Goal: Task Accomplishment & Management: Complete application form

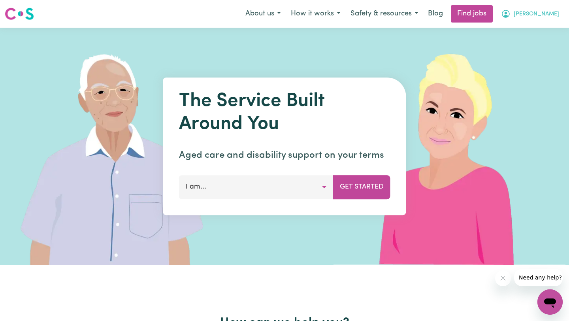
click at [533, 17] on button "[PERSON_NAME]" at bounding box center [530, 14] width 68 height 17
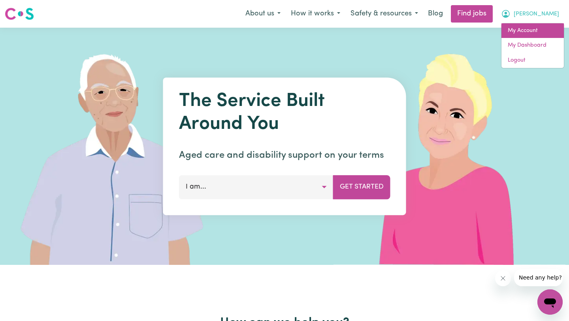
click at [521, 31] on link "My Account" at bounding box center [533, 30] width 62 height 15
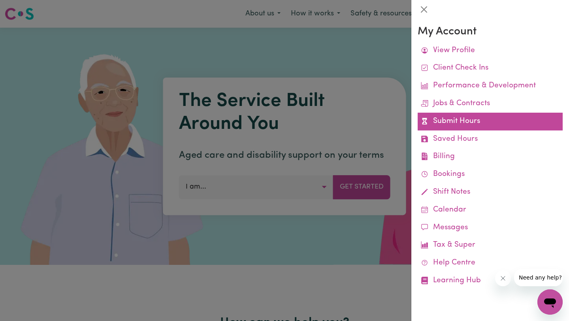
click at [455, 124] on link "Submit Hours" at bounding box center [490, 122] width 145 height 18
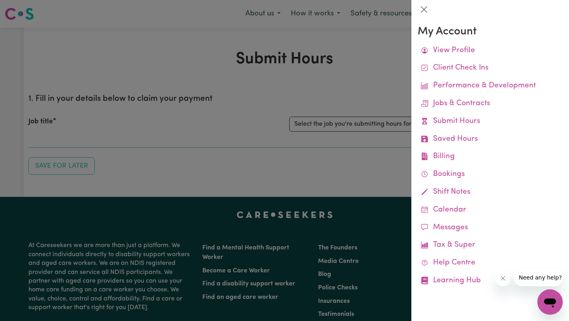
click at [354, 110] on div at bounding box center [284, 160] width 569 height 321
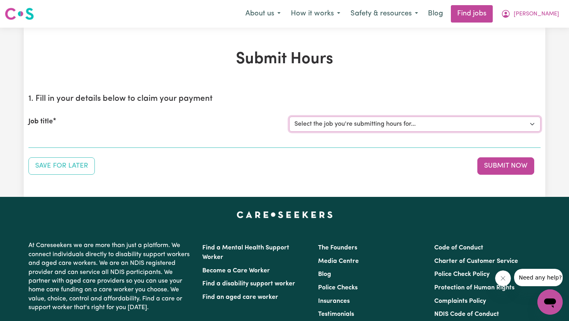
click at [340, 123] on select "Select the job you're submitting hours for... [[PERSON_NAME]] Support worker fo…" at bounding box center [414, 124] width 251 height 15
select select "11188"
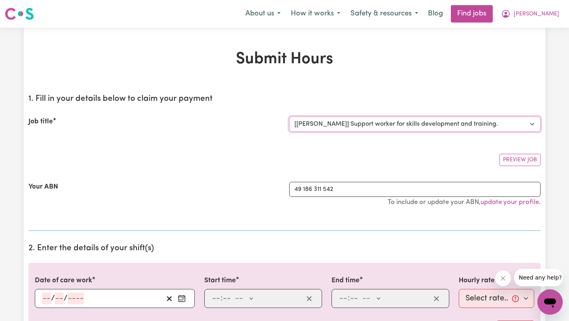
scroll to position [83, 0]
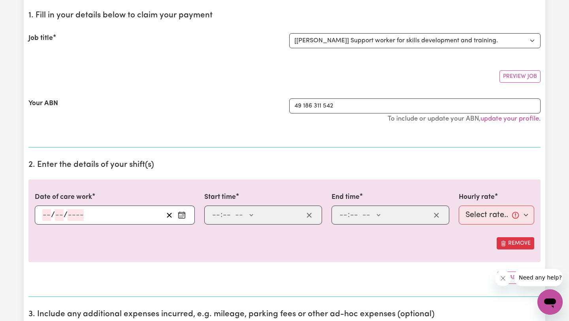
click at [46, 215] on input "number" at bounding box center [46, 215] width 9 height 12
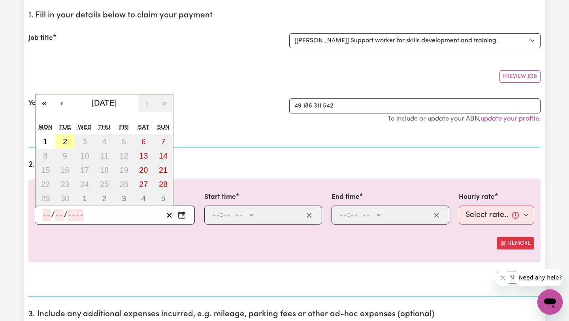
click at [62, 143] on button "2" at bounding box center [65, 141] width 20 height 14
type input "[DATE]"
type input "2"
type input "9"
type input "2025"
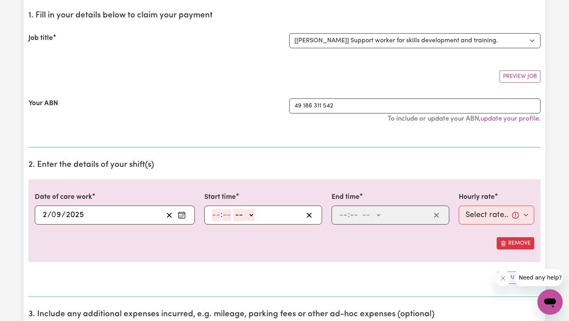
click at [217, 213] on input "number" at bounding box center [216, 215] width 9 height 12
type input "6"
type input "30"
click at [247, 214] on select "-- AM PM" at bounding box center [241, 215] width 21 height 12
select select "pm"
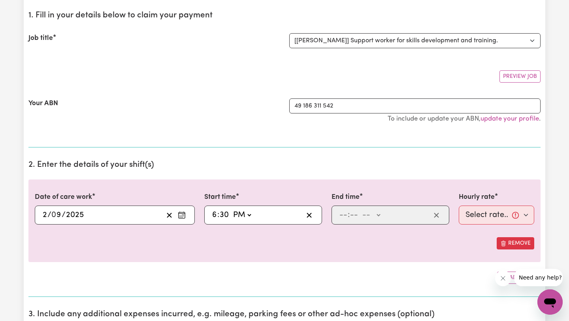
type input "18:30"
click at [343, 215] on input "number" at bounding box center [343, 215] width 9 height 12
type input "8"
type input "0"
click at [369, 219] on select "-- AM PM" at bounding box center [369, 215] width 21 height 12
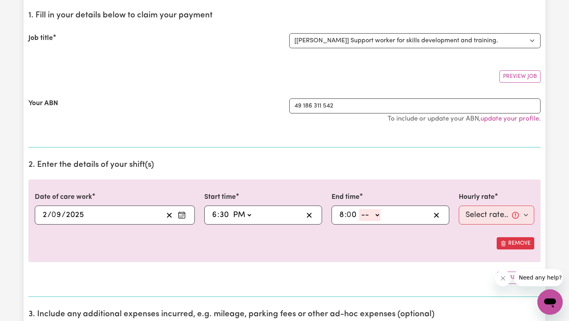
select select "pm"
type input "20:00"
click at [485, 210] on select "Select rate... $50.00 (Weekday)" at bounding box center [497, 215] width 76 height 19
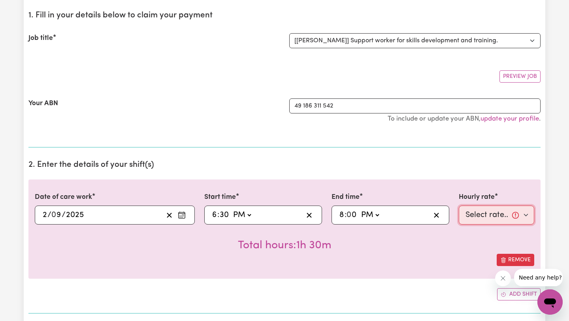
select select "50-Weekday"
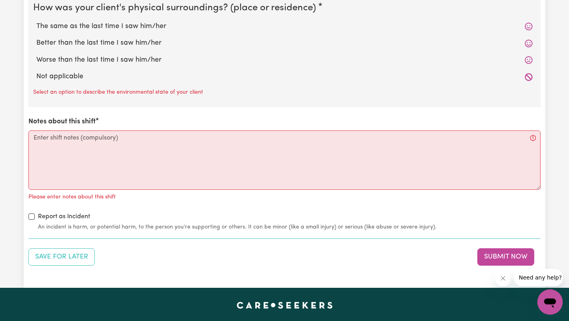
click at [61, 80] on label "Not applicable" at bounding box center [284, 77] width 497 height 10
click at [36, 72] on input "Not applicable" at bounding box center [36, 71] width 0 height 0
radio input "true"
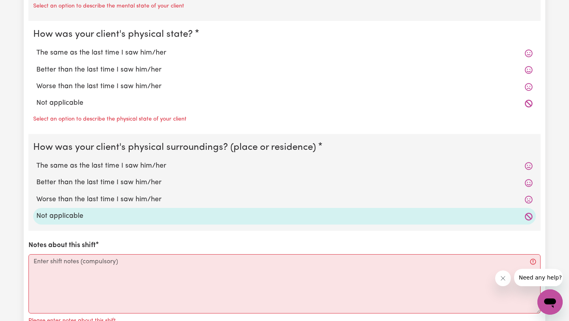
click at [48, 104] on label "Not applicable" at bounding box center [284, 103] width 497 height 10
click at [36, 98] on input "Not applicable" at bounding box center [36, 98] width 0 height 0
radio input "true"
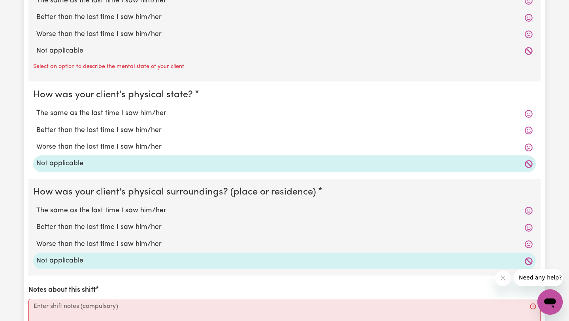
click at [52, 53] on label "Not applicable" at bounding box center [284, 51] width 497 height 10
click at [36, 46] on input "Not applicable" at bounding box center [36, 45] width 0 height 0
radio input "true"
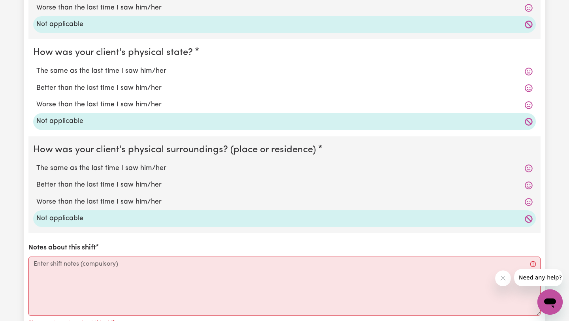
scroll to position [678, 0]
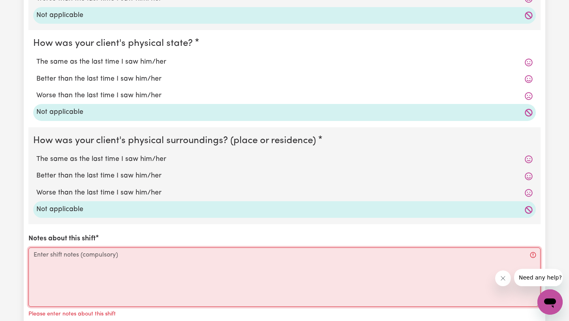
click at [67, 264] on textarea "Notes about this shift" at bounding box center [284, 276] width 512 height 59
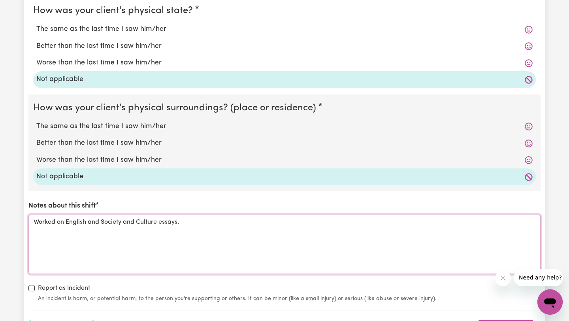
scroll to position [742, 0]
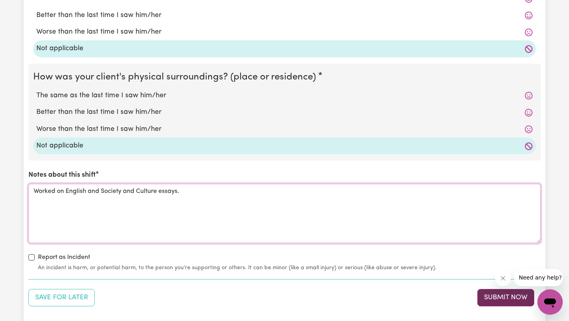
type textarea "Worked on English and Society and Culture essays."
click at [502, 299] on button "Submit Now" at bounding box center [506, 297] width 57 height 17
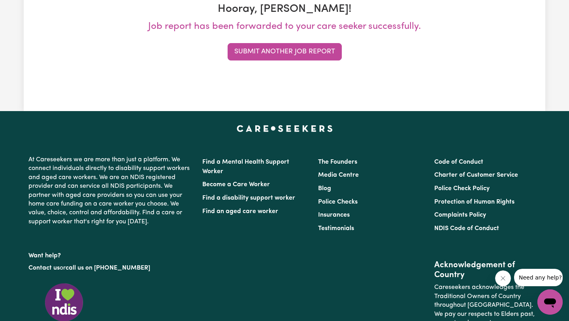
scroll to position [64, 0]
